Goal: Task Accomplishment & Management: Use online tool/utility

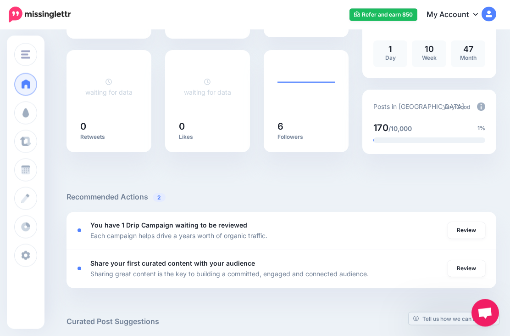
scroll to position [179, 0]
click at [472, 230] on link "Review" at bounding box center [467, 230] width 38 height 17
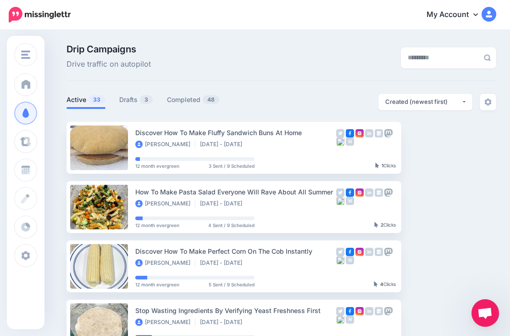
click at [130, 102] on link "Drafts 3" at bounding box center [136, 99] width 34 height 11
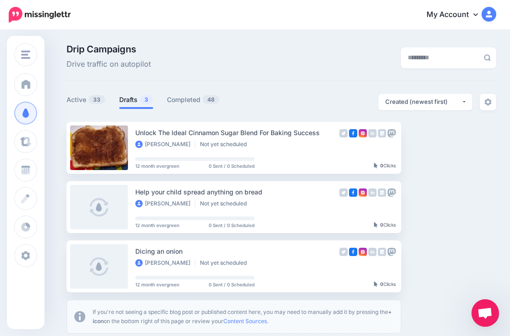
click at [436, 145] on link "Setup Campaign" at bounding box center [439, 147] width 62 height 17
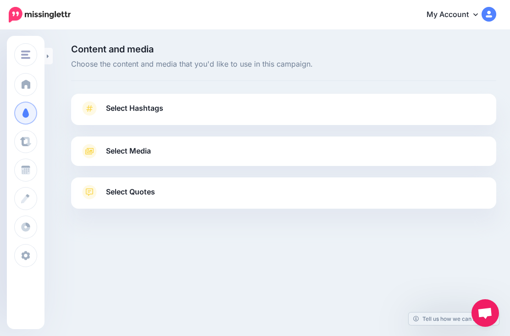
click at [420, 111] on link "Select Hashtags" at bounding box center [283, 113] width 407 height 24
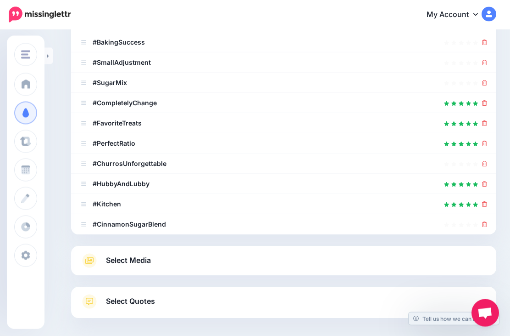
scroll to position [173, 0]
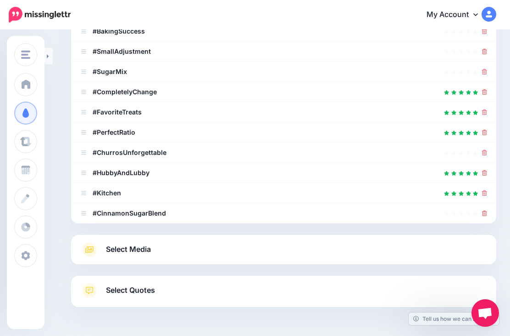
click at [348, 242] on link "Select Media" at bounding box center [283, 249] width 407 height 15
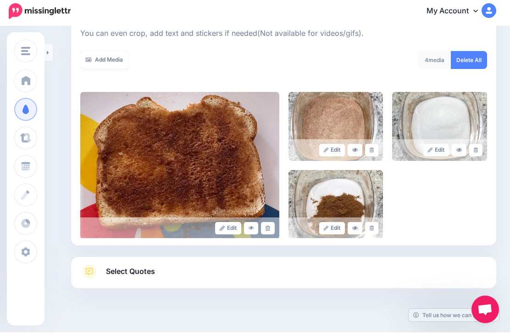
scroll to position [129, 0]
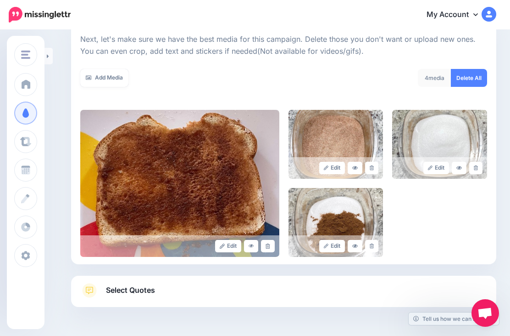
click at [382, 292] on link "Select Quotes" at bounding box center [283, 295] width 407 height 24
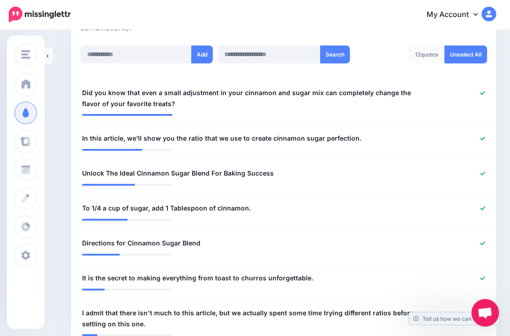
scroll to position [241, 0]
click at [484, 206] on icon at bounding box center [483, 208] width 5 height 5
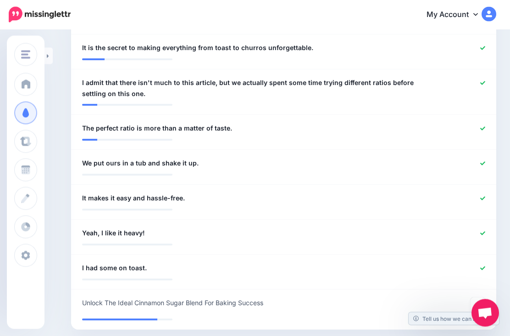
scroll to position [479, 0]
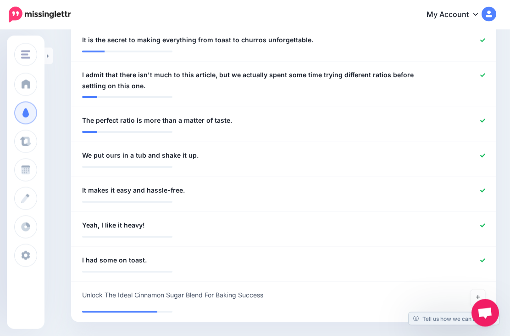
click at [49, 54] on icon at bounding box center [48, 56] width 2 height 6
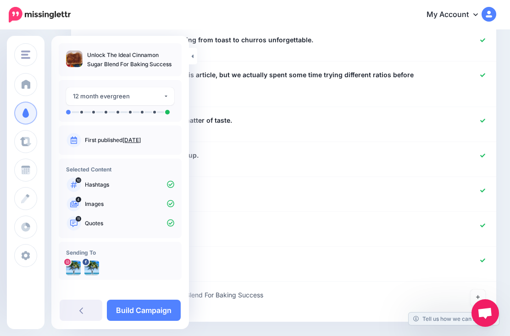
click at [138, 320] on link "Build Campaign" at bounding box center [144, 309] width 74 height 21
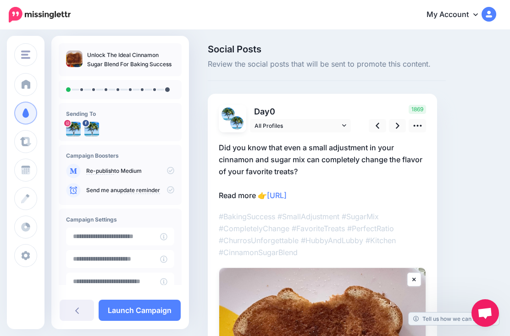
click at [399, 124] on icon at bounding box center [398, 126] width 4 height 10
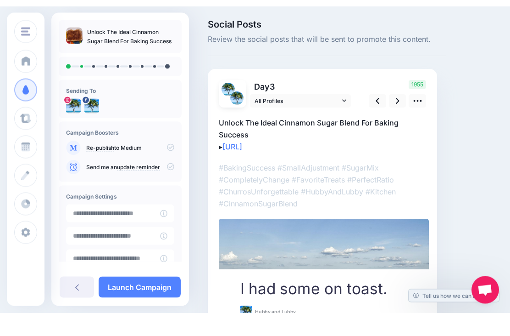
scroll to position [26, 0]
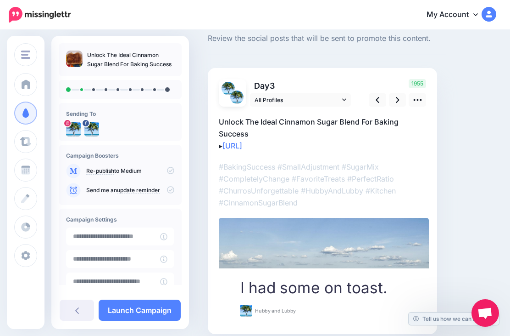
click at [396, 101] on icon at bounding box center [398, 100] width 4 height 10
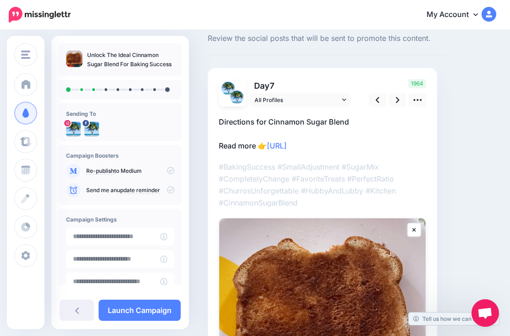
click at [397, 101] on icon at bounding box center [398, 100] width 4 height 6
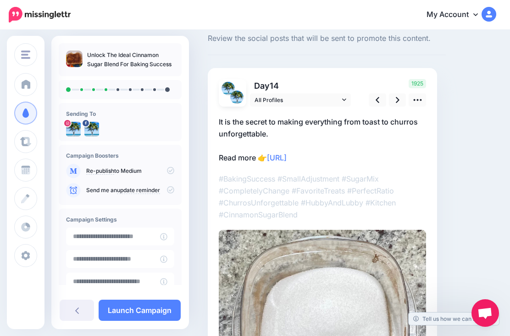
click at [397, 100] on icon at bounding box center [398, 100] width 4 height 10
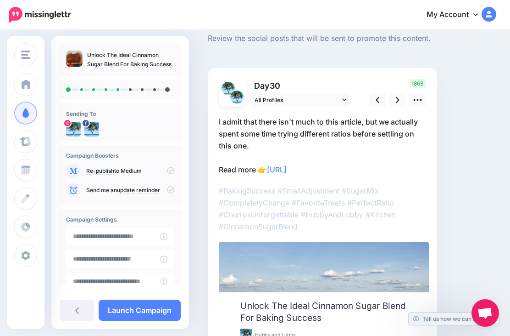
click at [401, 98] on link at bounding box center [397, 99] width 17 height 13
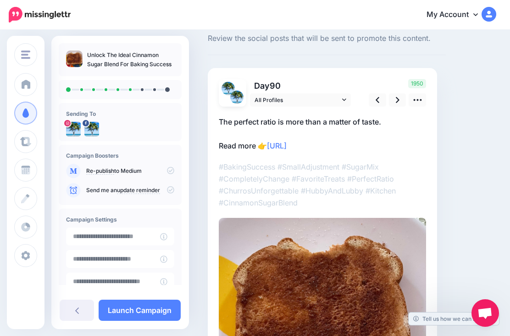
click at [399, 99] on icon at bounding box center [398, 100] width 4 height 6
click at [401, 96] on link at bounding box center [397, 99] width 17 height 13
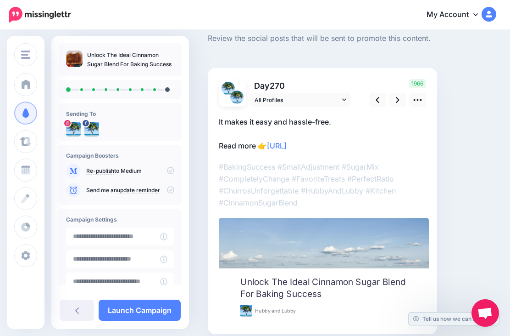
click at [401, 98] on link at bounding box center [397, 99] width 17 height 13
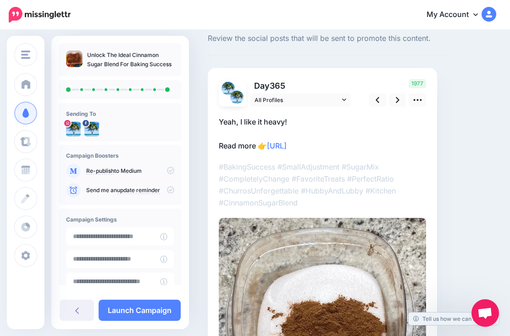
click at [401, 97] on link at bounding box center [397, 99] width 17 height 13
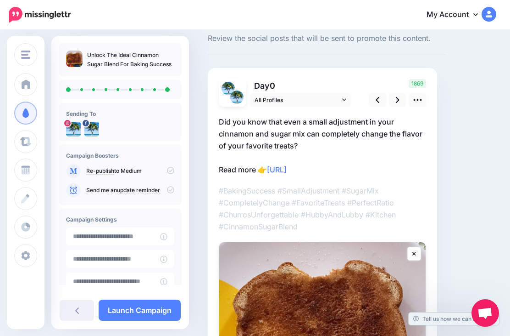
click at [157, 311] on link "Launch Campaign" at bounding box center [140, 309] width 82 height 21
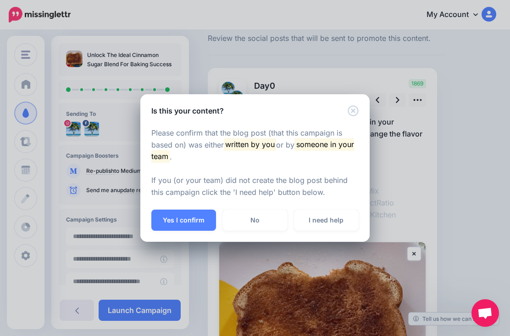
click at [179, 218] on button "Yes I confirm" at bounding box center [183, 219] width 65 height 21
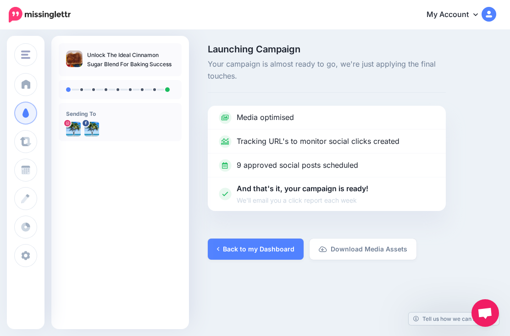
click at [28, 58] on img "button" at bounding box center [25, 54] width 9 height 8
